Goal: Find specific page/section: Find specific page/section

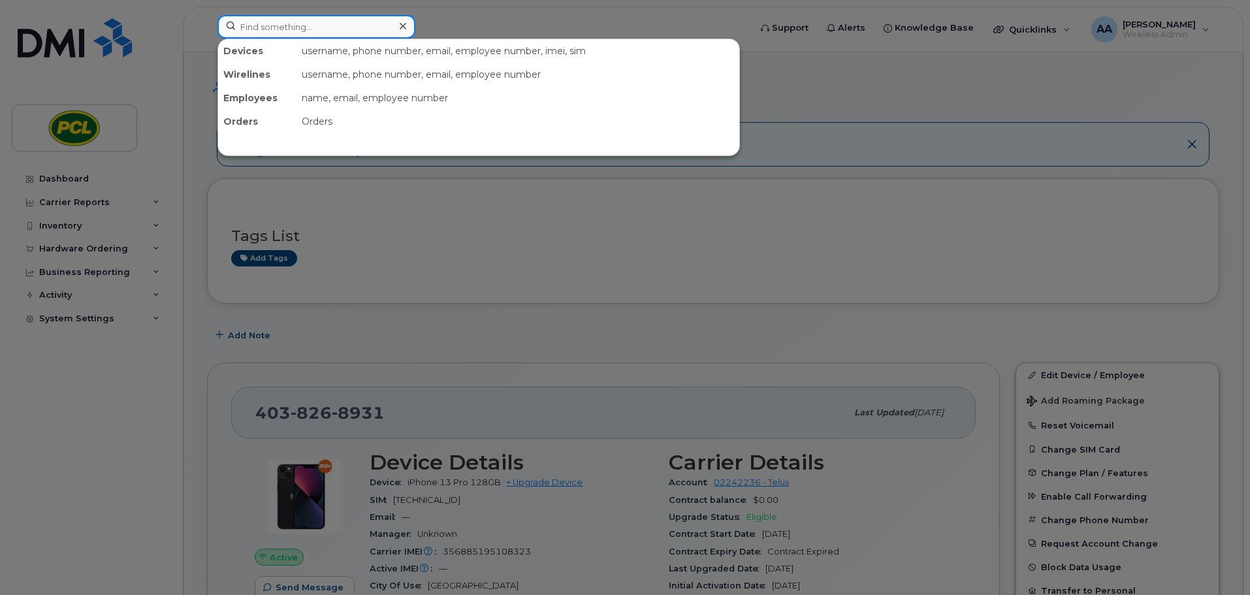
click at [336, 33] on input at bounding box center [317, 27] width 198 height 24
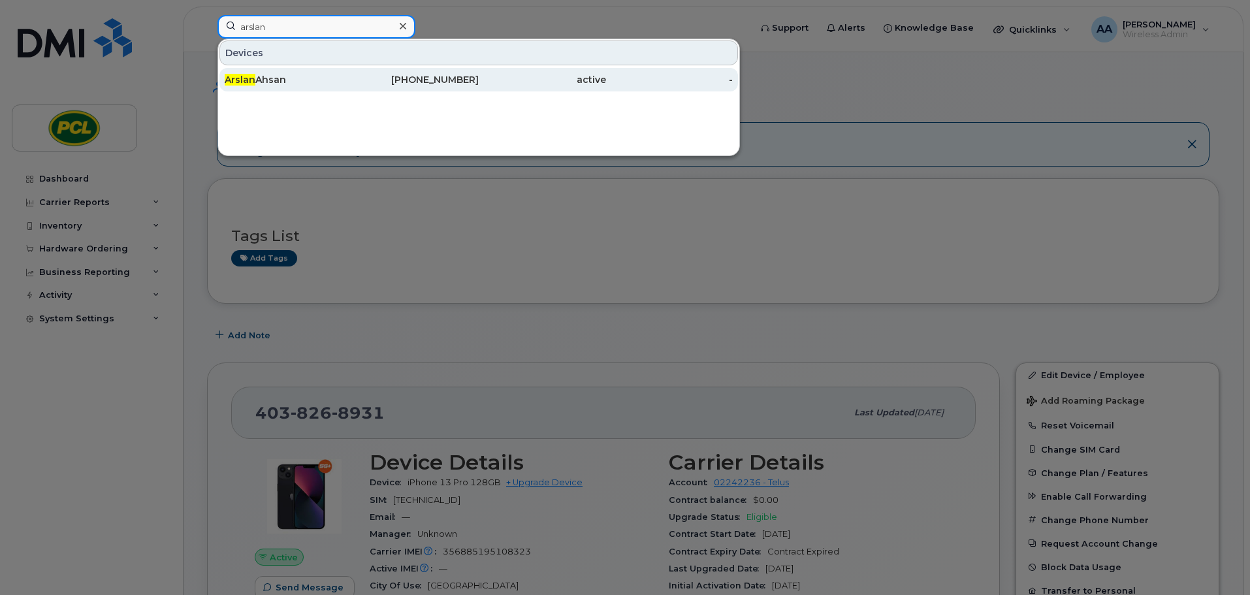
type input "arslan"
click at [300, 74] on div "Arslan Ahsan" at bounding box center [288, 79] width 127 height 13
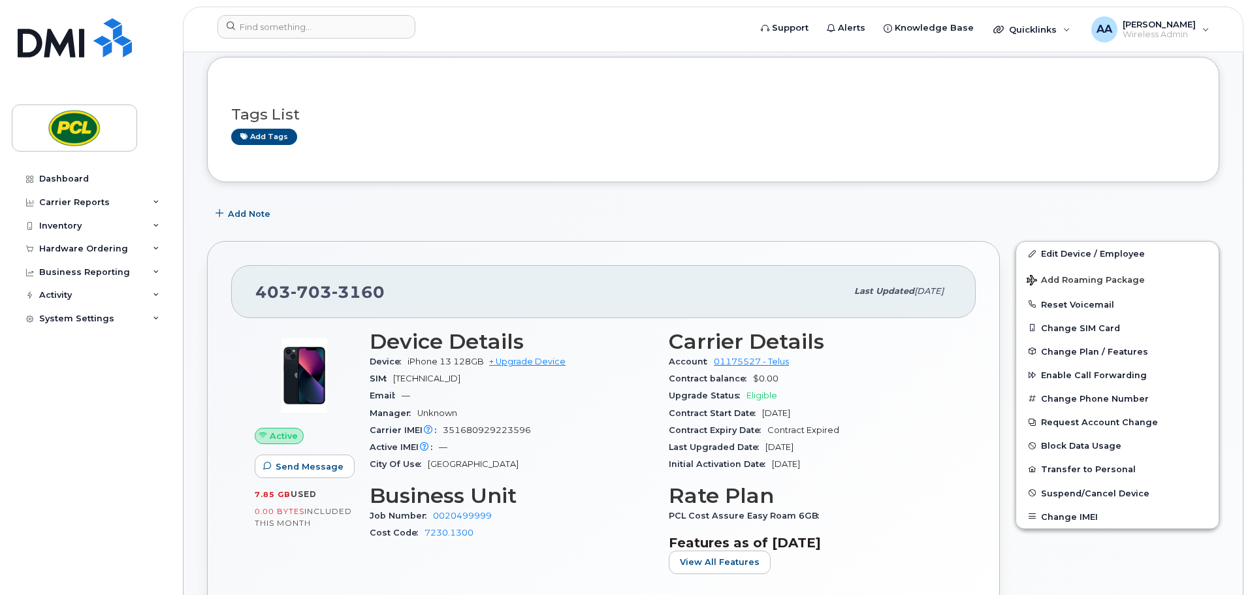
scroll to position [131, 0]
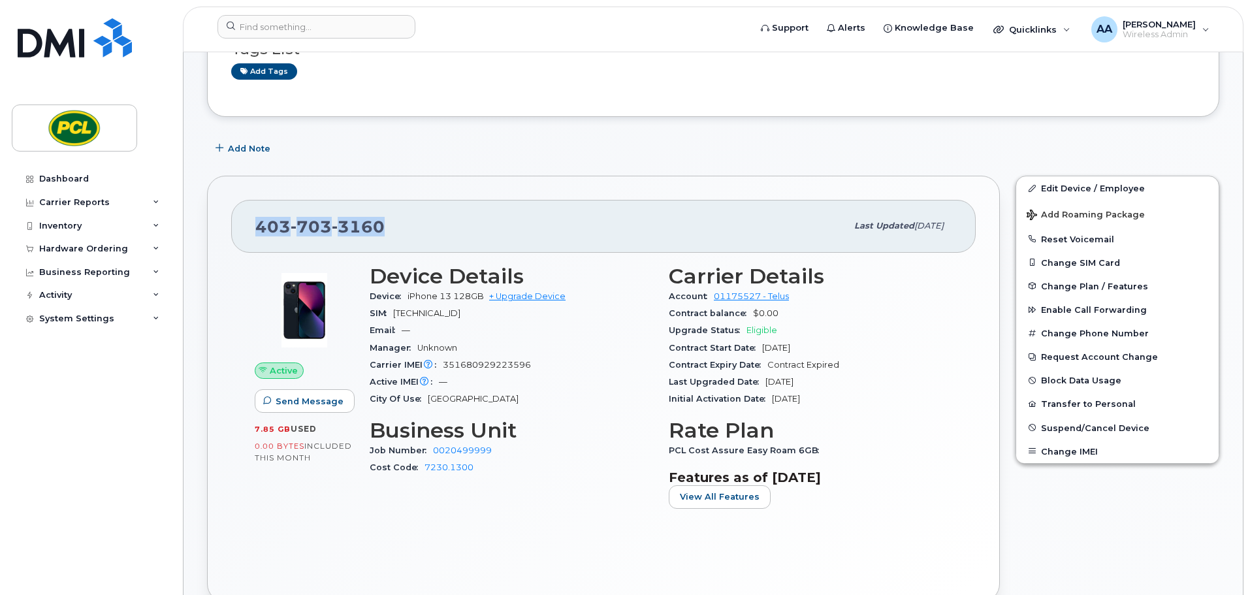
drag, startPoint x: 395, startPoint y: 229, endPoint x: 206, endPoint y: 234, distance: 188.2
click at [206, 234] on div "[PHONE_NUMBER] Last updated [DATE] Active Send Message 7.85 GB  used 0.00 Bytes…" at bounding box center [603, 389] width 809 height 442
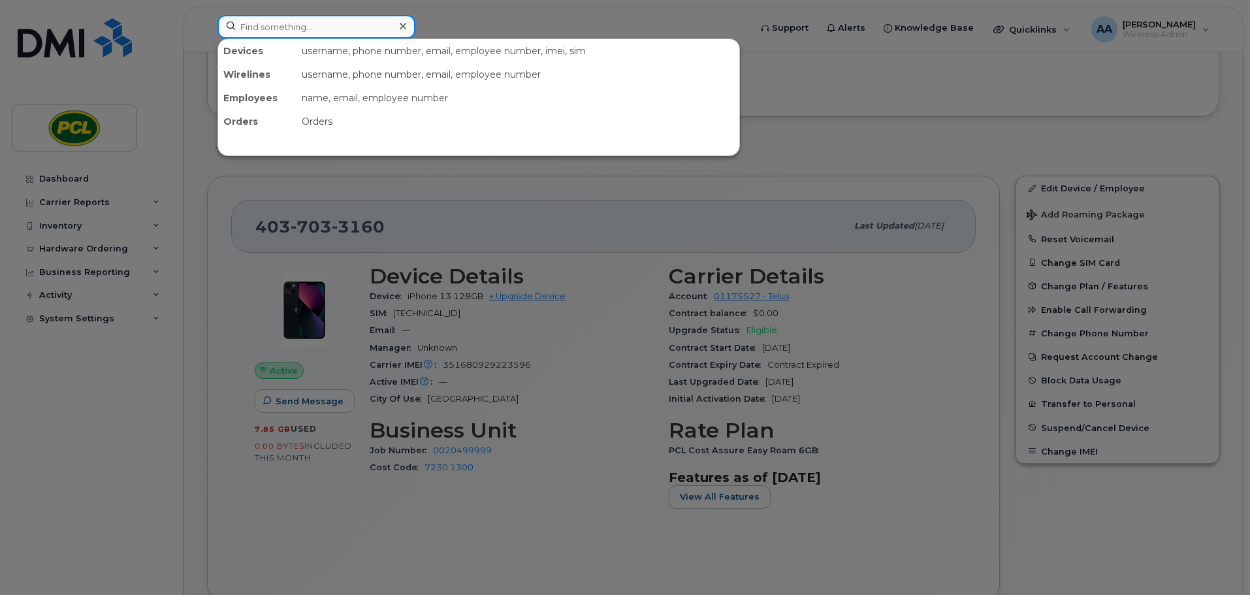
click at [259, 33] on input at bounding box center [317, 27] width 198 height 24
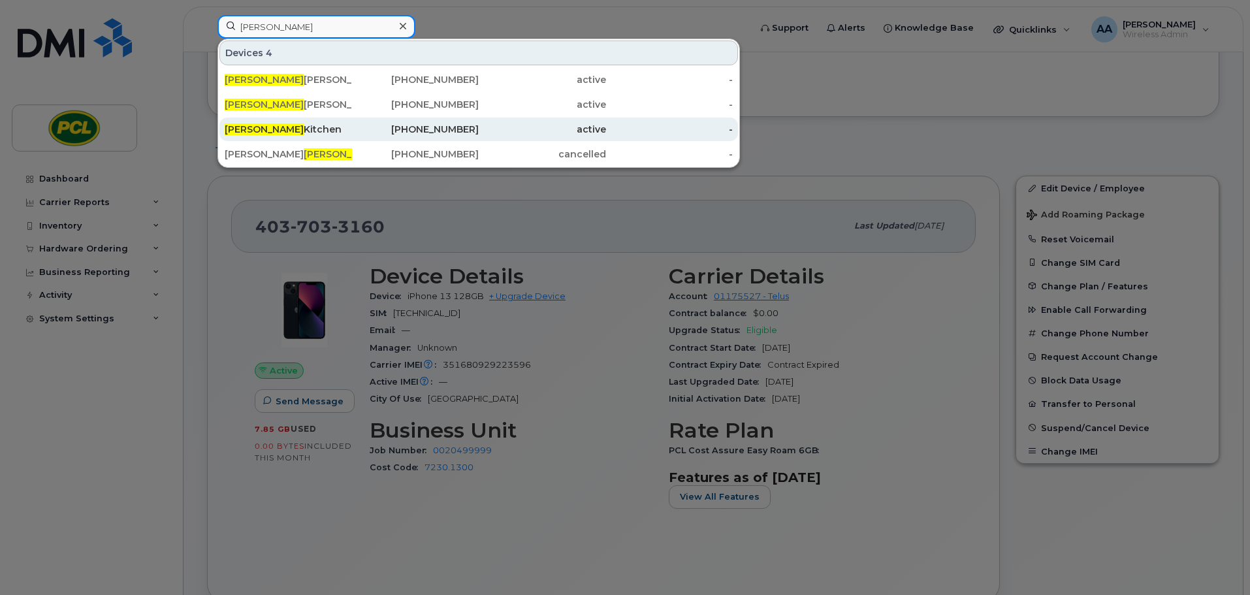
type input "[PERSON_NAME]"
click at [299, 123] on div "[PERSON_NAME] Kitchen" at bounding box center [288, 130] width 127 height 24
